Goal: Task Accomplishment & Management: Manage account settings

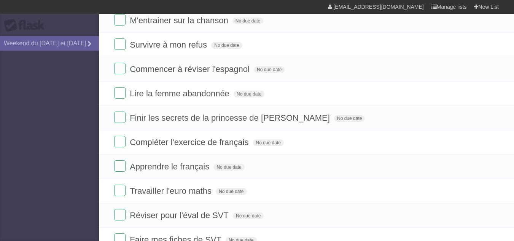
scroll to position [58, 0]
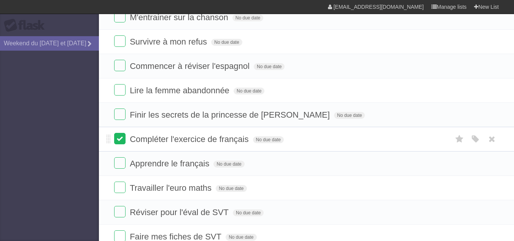
click at [117, 142] on label at bounding box center [119, 138] width 11 height 11
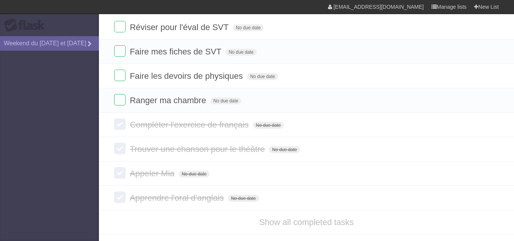
scroll to position [239, 0]
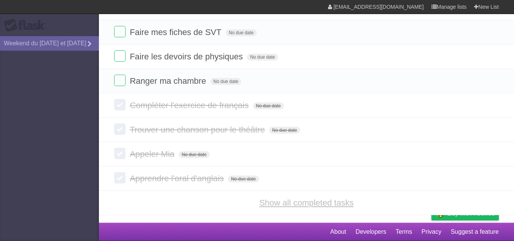
click at [327, 204] on link "Show all completed tasks" at bounding box center [306, 203] width 94 height 10
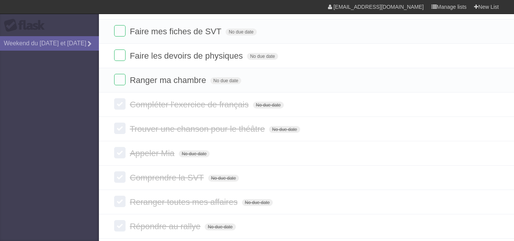
scroll to position [336, 0]
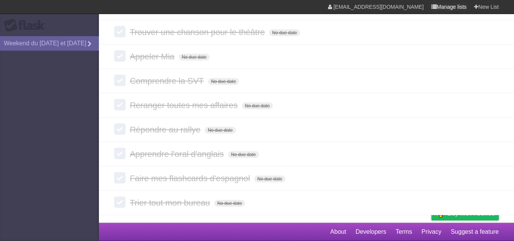
click at [455, 8] on link "Manage lists" at bounding box center [449, 7] width 35 height 14
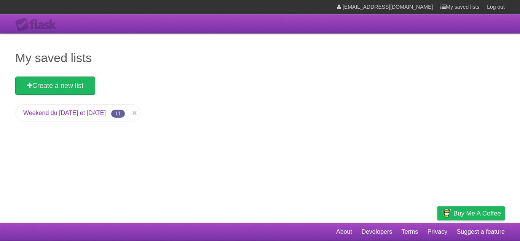
click at [58, 112] on link "Weekend du [DATE] et [DATE]" at bounding box center [64, 113] width 83 height 6
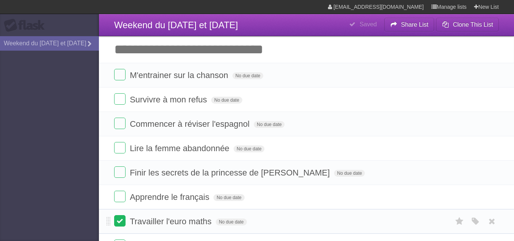
click at [121, 220] on label at bounding box center [119, 220] width 11 height 11
click at [117, 202] on label at bounding box center [119, 196] width 11 height 11
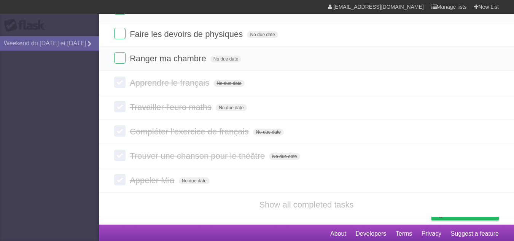
scroll to position [214, 0]
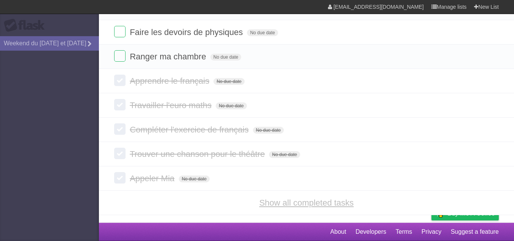
click at [332, 206] on link "Show all completed tasks" at bounding box center [306, 203] width 94 height 10
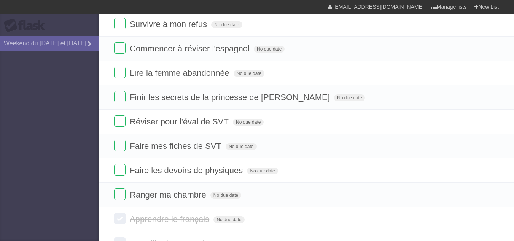
scroll to position [76, 0]
click at [119, 169] on label at bounding box center [119, 168] width 11 height 11
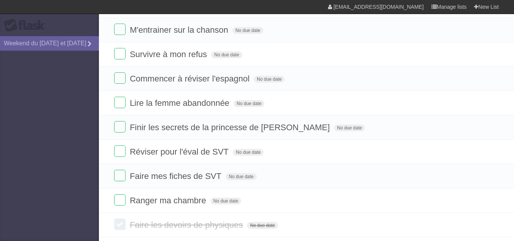
scroll to position [43, 0]
